Goal: Information Seeking & Learning: Learn about a topic

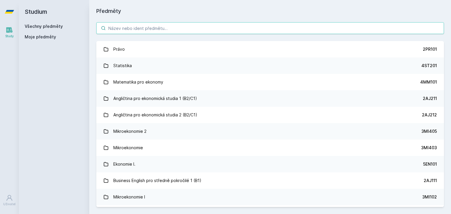
click at [339, 29] on input "search" at bounding box center [269, 28] width 347 height 12
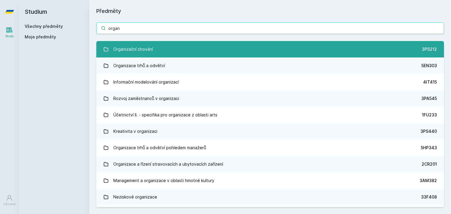
type input "organ"
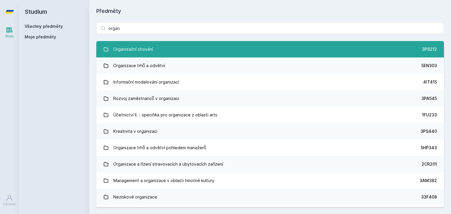
click at [296, 49] on link "Organizační chování 3PS212" at bounding box center [269, 49] width 347 height 16
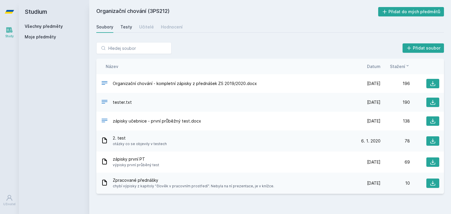
click at [124, 26] on div "Testy" at bounding box center [126, 27] width 12 height 6
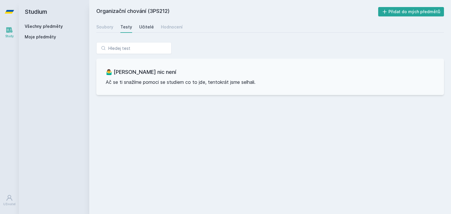
click at [146, 25] on div "Učitelé" at bounding box center [146, 27] width 15 height 6
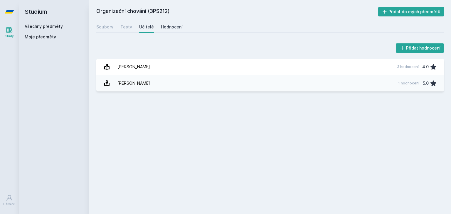
click at [167, 26] on div "Hodnocení" at bounding box center [172, 27] width 22 height 6
drag, startPoint x: 116, startPoint y: 28, endPoint x: 108, endPoint y: 27, distance: 7.9
click at [108, 27] on div "Soubory Testy Učitelé Hodnocení" at bounding box center [269, 27] width 347 height 12
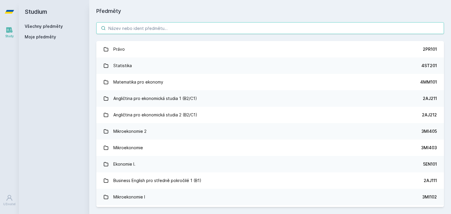
click at [155, 26] on input "search" at bounding box center [269, 28] width 347 height 12
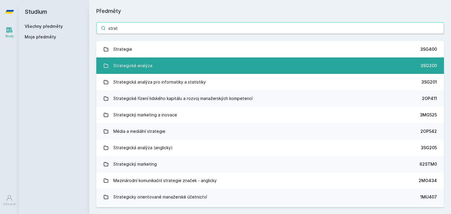
type input "strat"
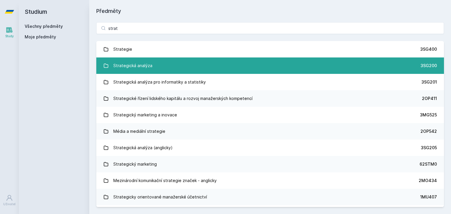
click at [170, 62] on link "Strategická analýza 3SG200" at bounding box center [269, 66] width 347 height 16
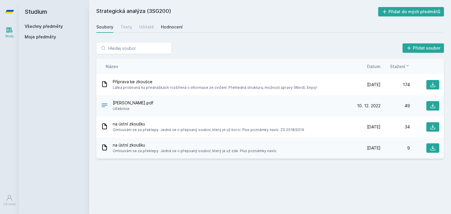
click at [167, 24] on div "Hodnocení" at bounding box center [172, 27] width 22 height 6
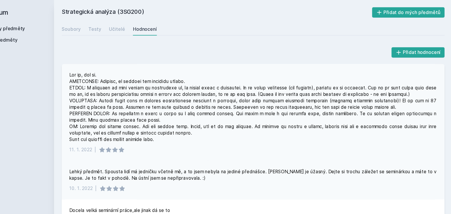
scroll to position [4, 0]
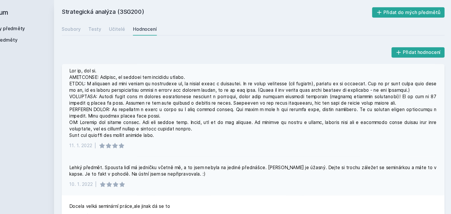
click at [190, 71] on div at bounding box center [269, 94] width 333 height 65
